Goal: Information Seeking & Learning: Learn about a topic

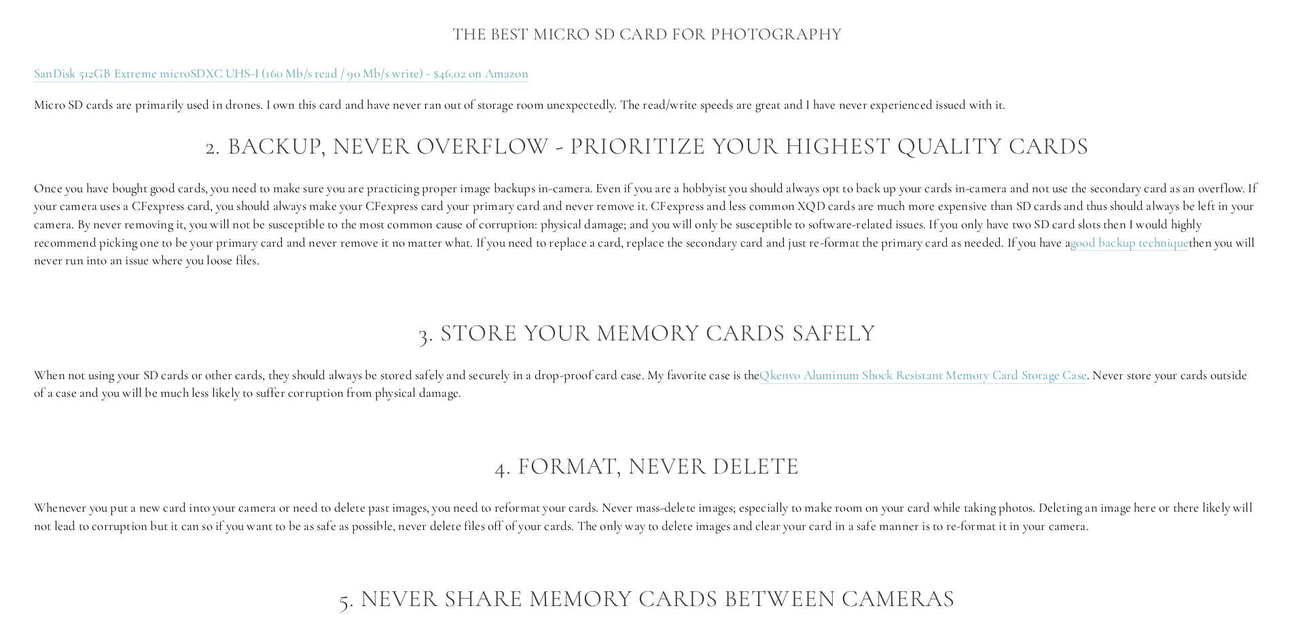
scroll to position [1970, 0]
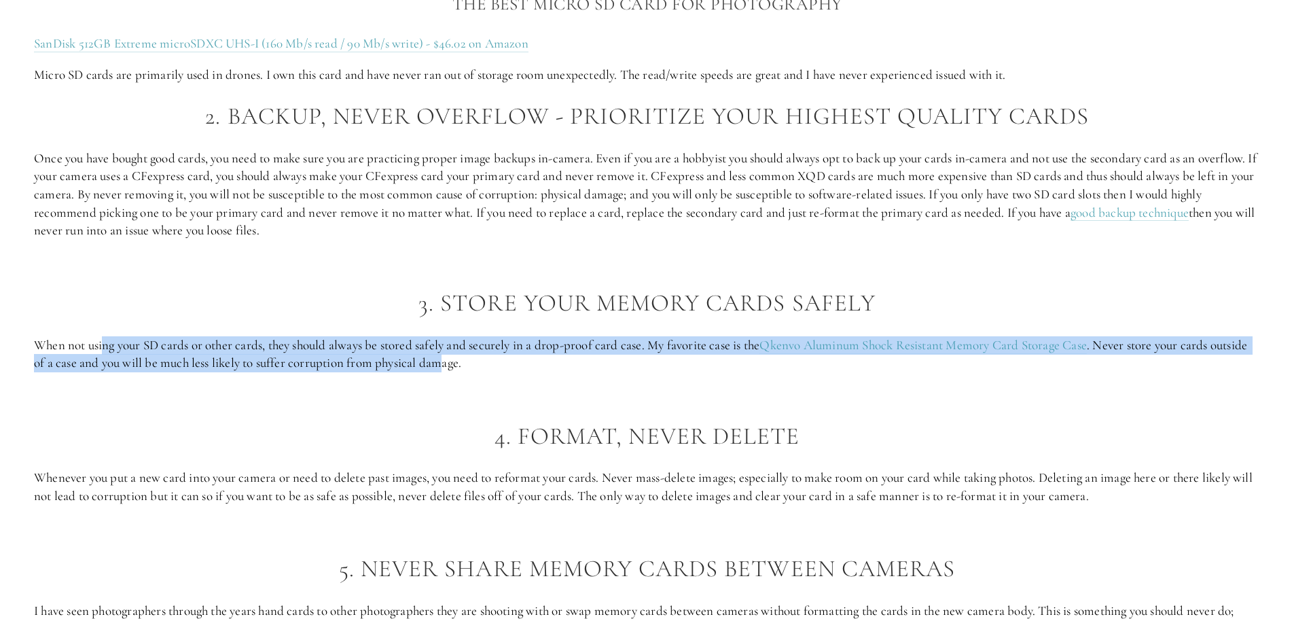
drag, startPoint x: 102, startPoint y: 348, endPoint x: 488, endPoint y: 361, distance: 386.0
click at [488, 361] on p "When not using your SD cards or other cards, they should always be stored safel…" at bounding box center [647, 354] width 1226 height 36
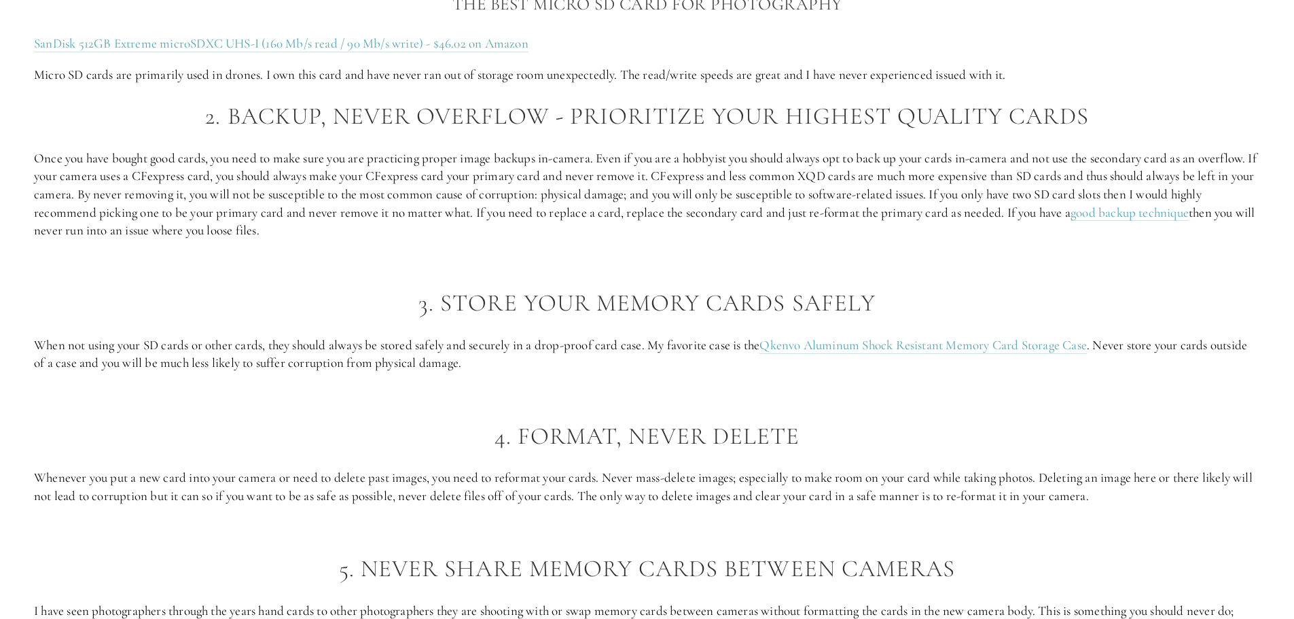
click at [463, 396] on p at bounding box center [647, 394] width 1226 height 18
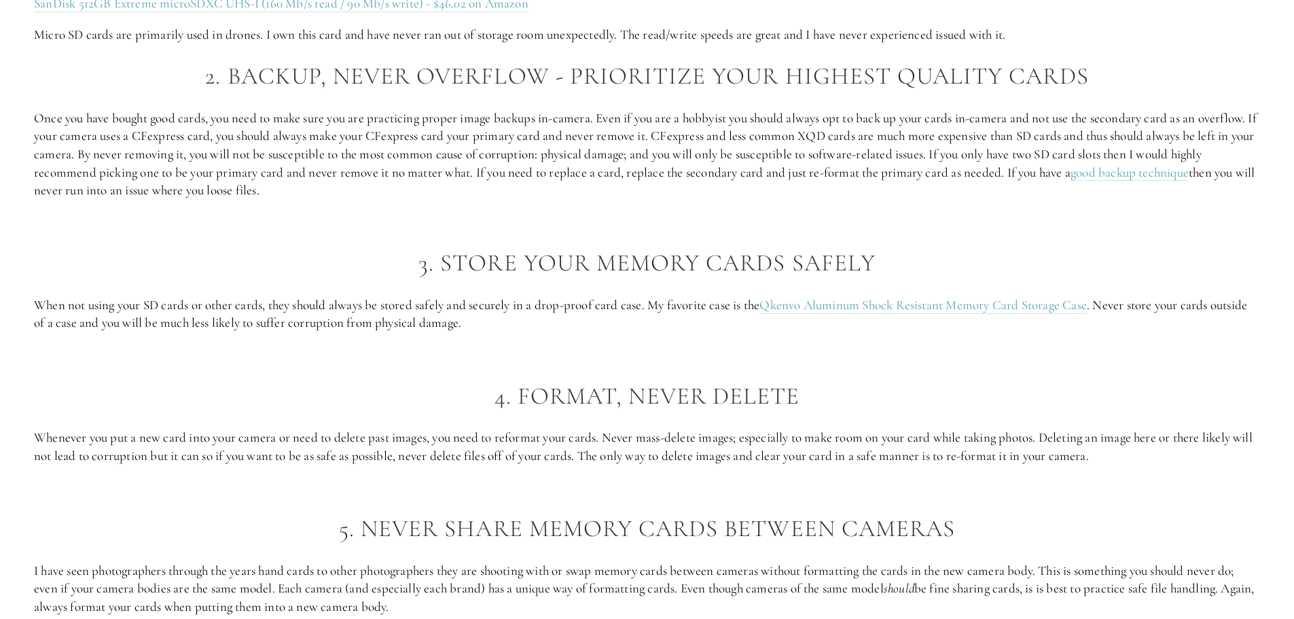
scroll to position [2038, 0]
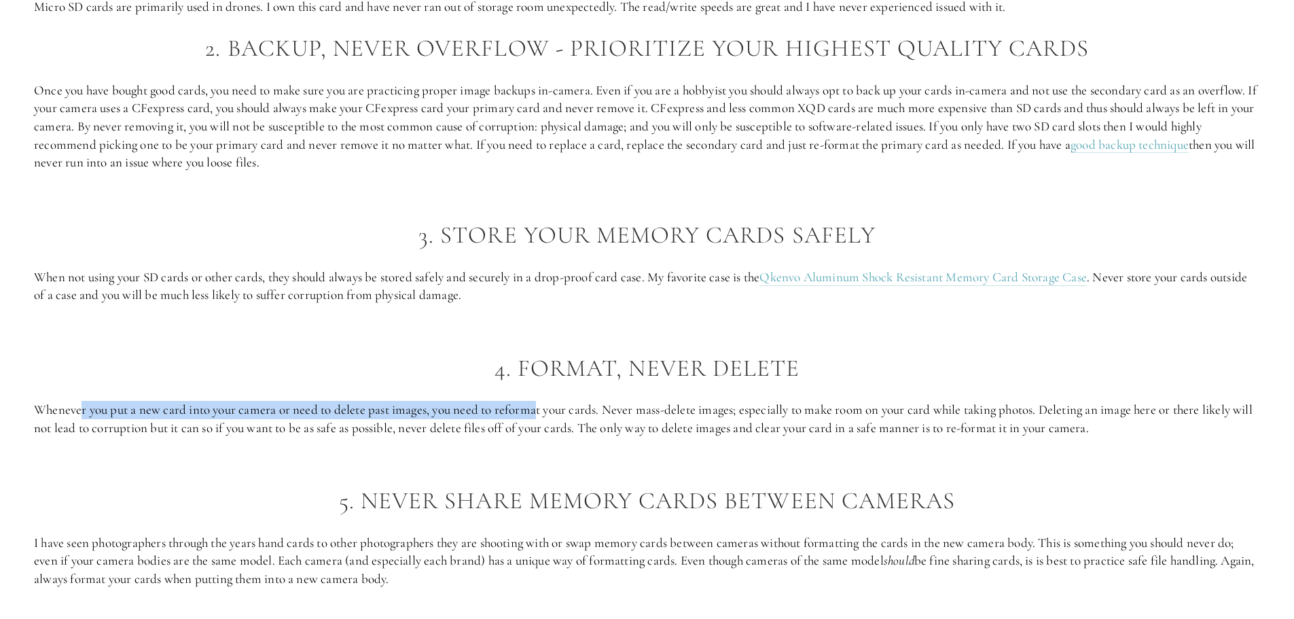
drag, startPoint x: 82, startPoint y: 399, endPoint x: 538, endPoint y: 410, distance: 455.9
click at [538, 410] on div "Now that we have an understanding of what kinds of corruption can happen, let’s…" at bounding box center [647, 345] width 1226 height 1898
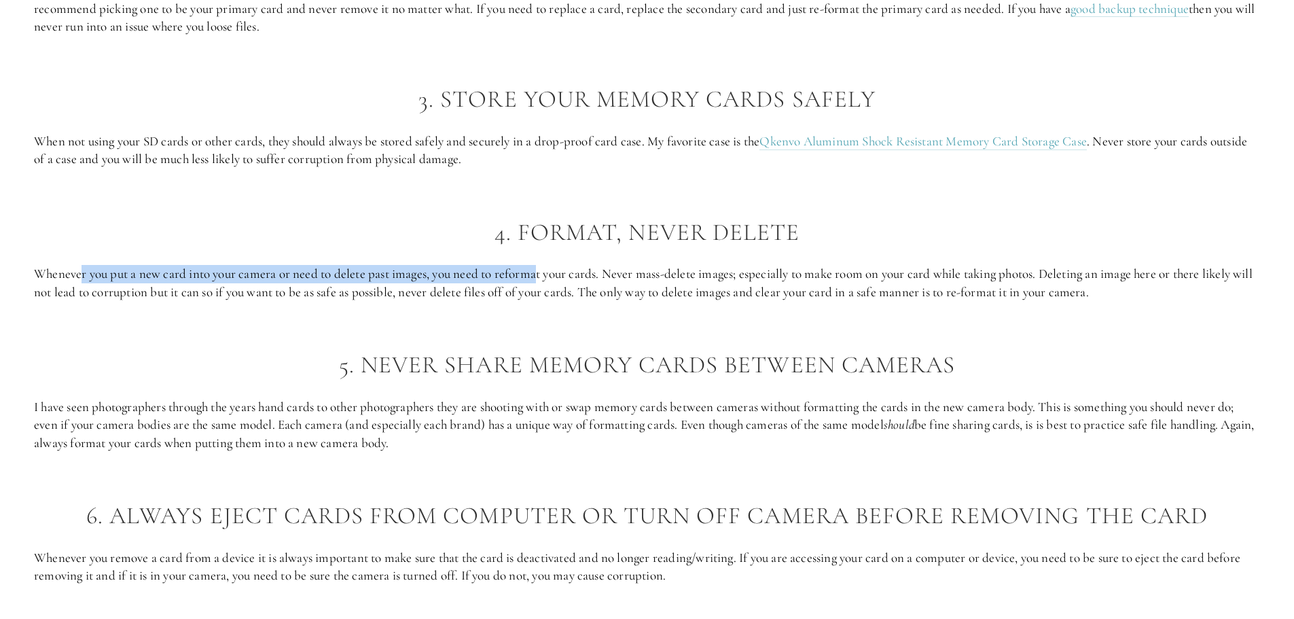
scroll to position [2241, 0]
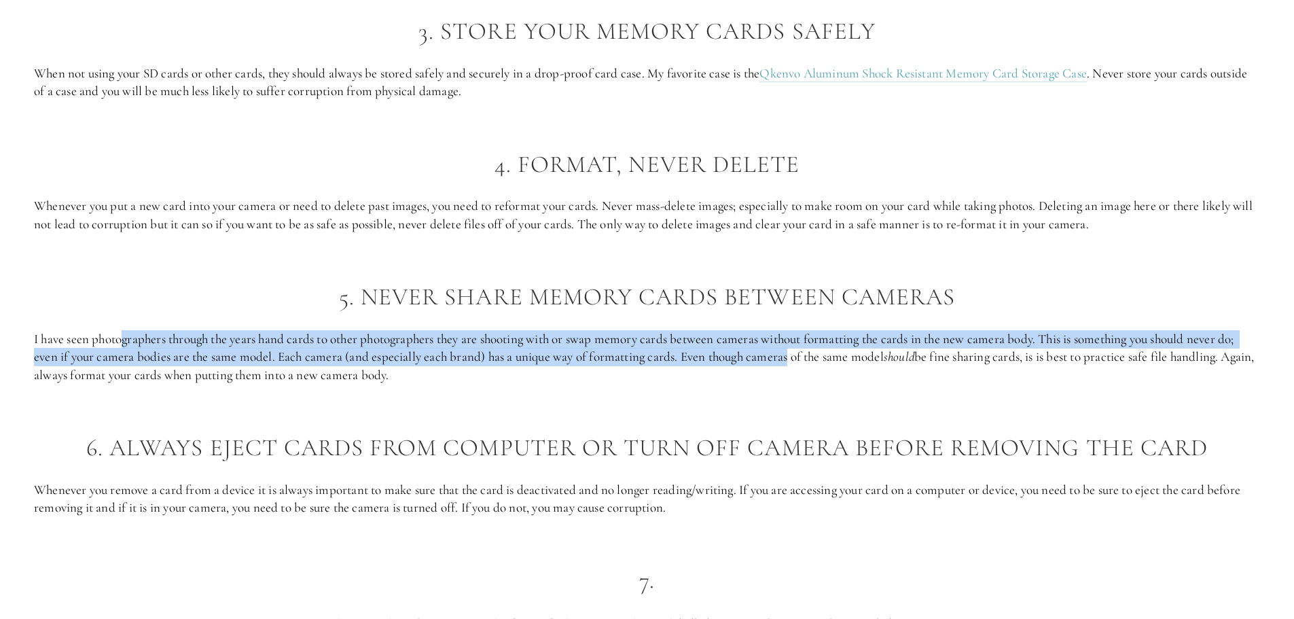
drag, startPoint x: 123, startPoint y: 335, endPoint x: 790, endPoint y: 364, distance: 667.6
click at [790, 364] on p "I have seen photographers through the years hand cards to other photographers t…" at bounding box center [647, 357] width 1226 height 54
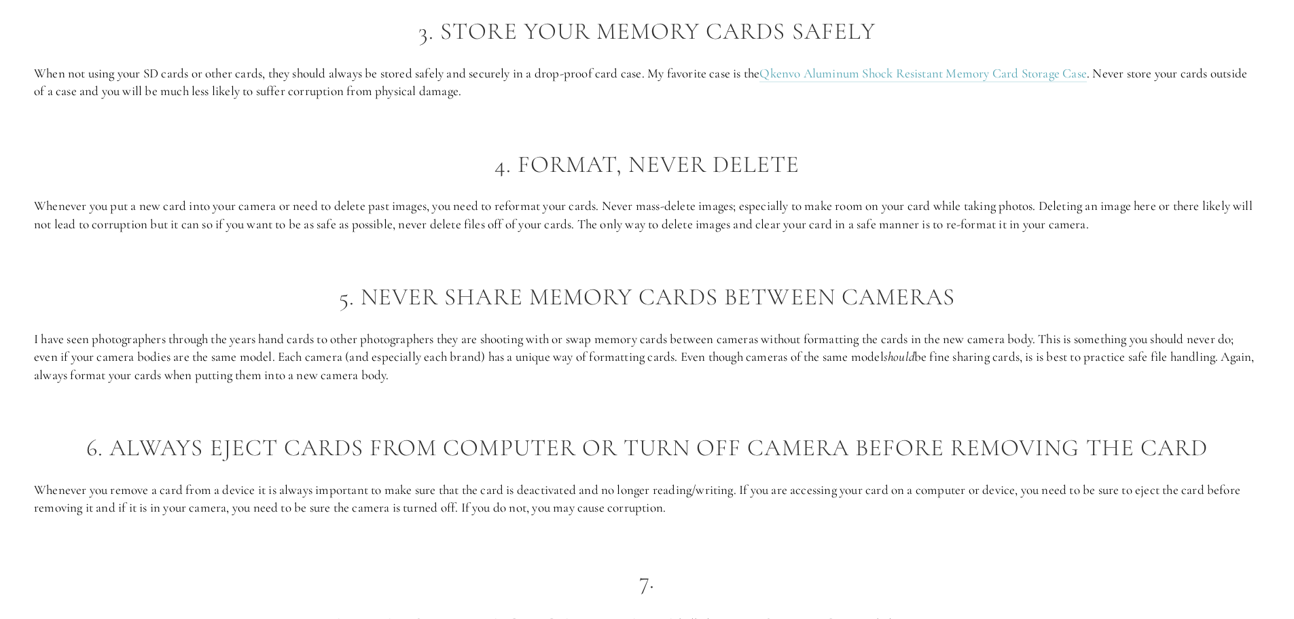
click at [780, 372] on p "I have seen photographers through the years hand cards to other photographers t…" at bounding box center [647, 357] width 1226 height 54
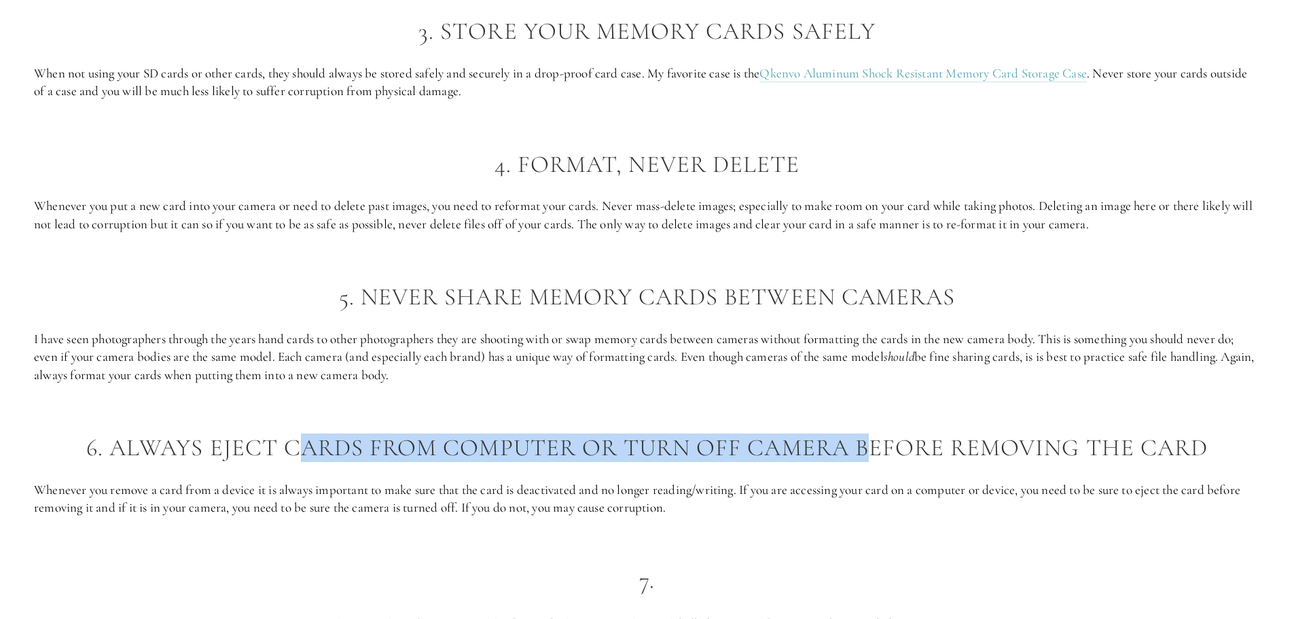
drag, startPoint x: 305, startPoint y: 448, endPoint x: 878, endPoint y: 439, distance: 573.3
click at [878, 439] on h2 "6. Always eject cards from computer or turn off camera before removing the card" at bounding box center [647, 448] width 1226 height 26
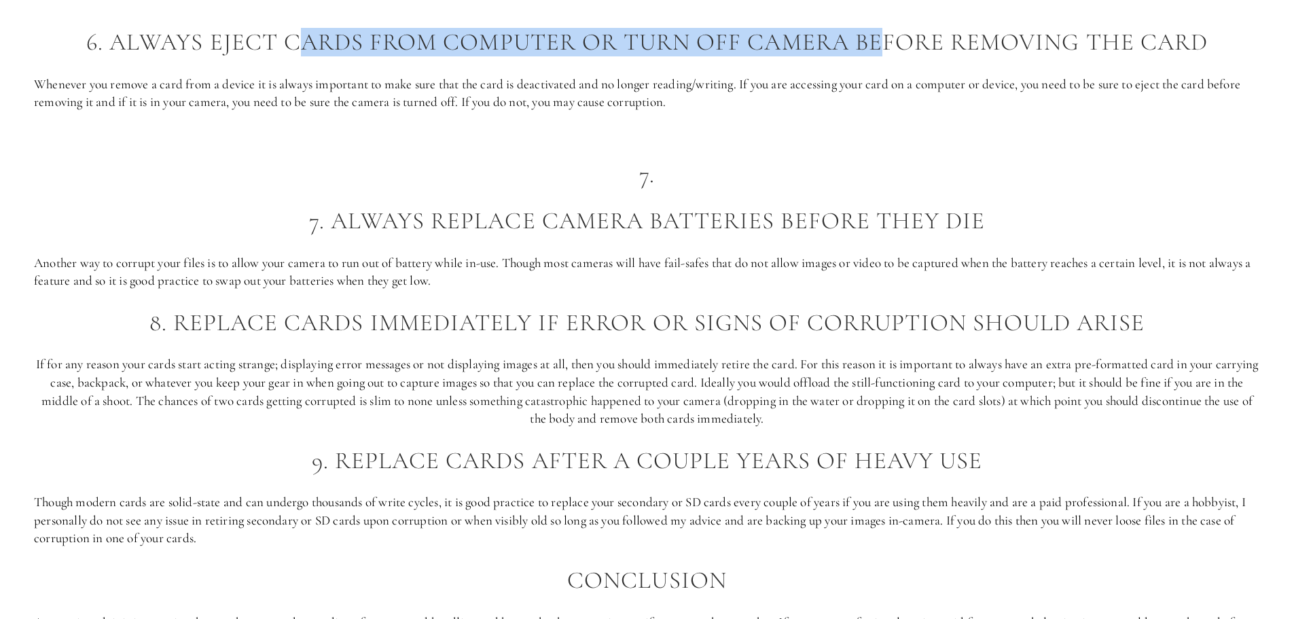
scroll to position [2649, 0]
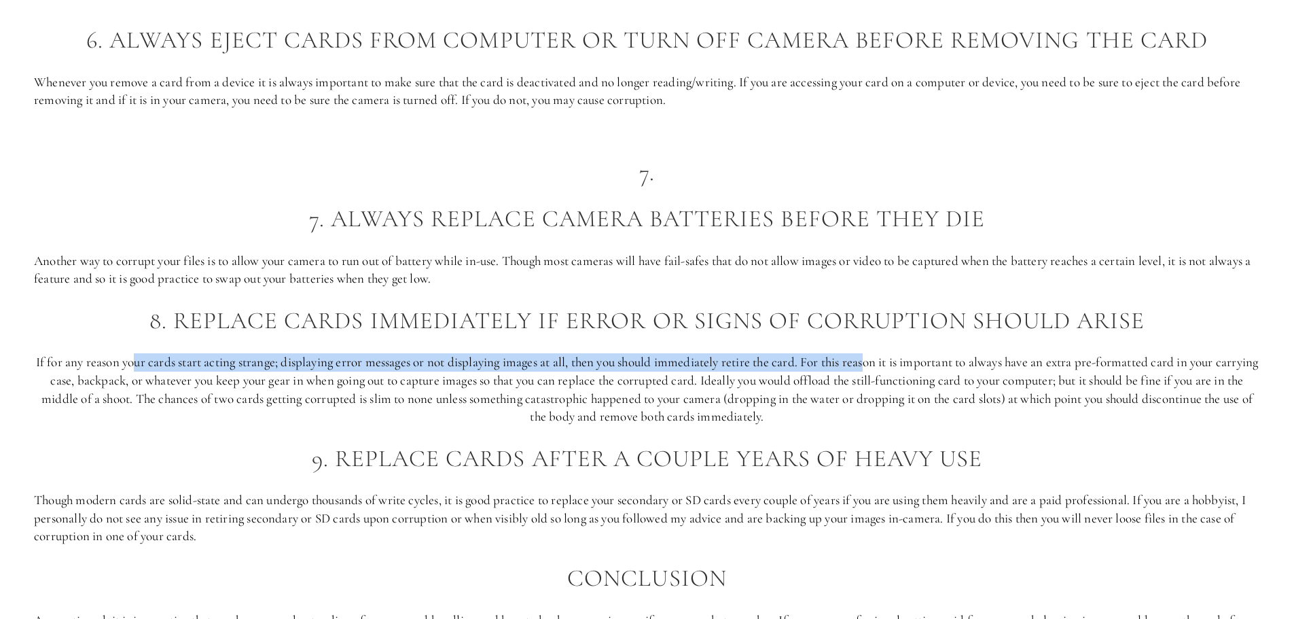
drag, startPoint x: 150, startPoint y: 361, endPoint x: 891, endPoint y: 364, distance: 741.0
click at [891, 364] on p "If for any reason your cards start acting strange; displaying error messages or…" at bounding box center [647, 389] width 1226 height 72
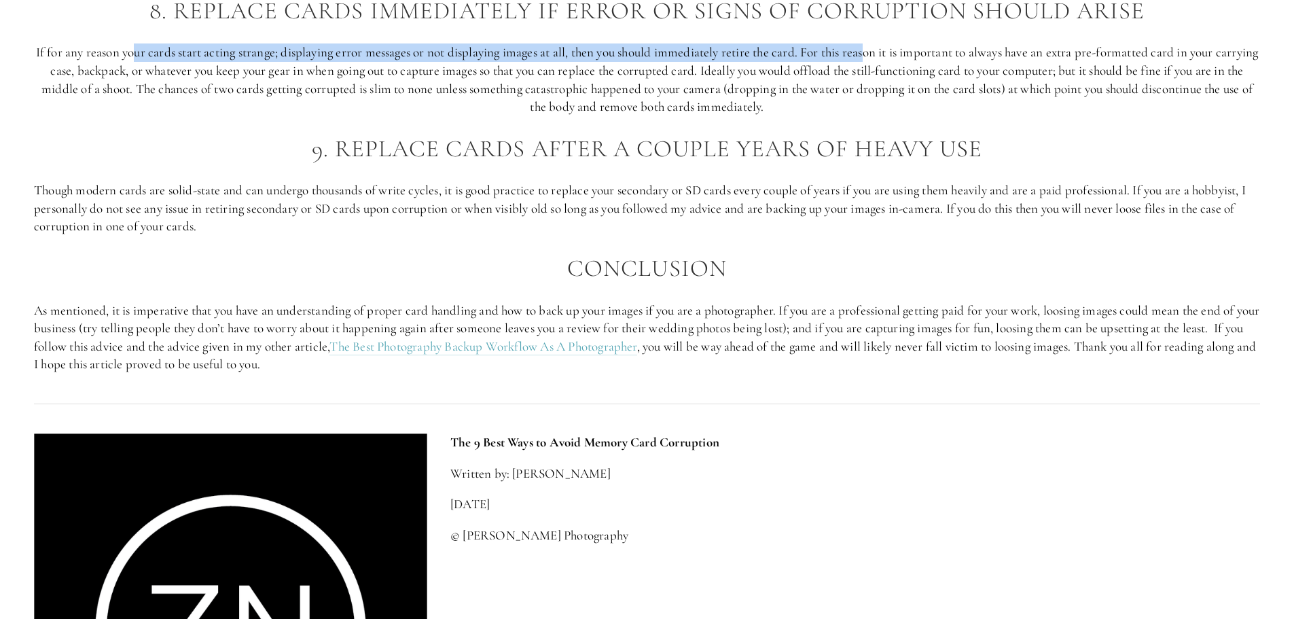
scroll to position [2988, 0]
